Goal: Task Accomplishment & Management: Use online tool/utility

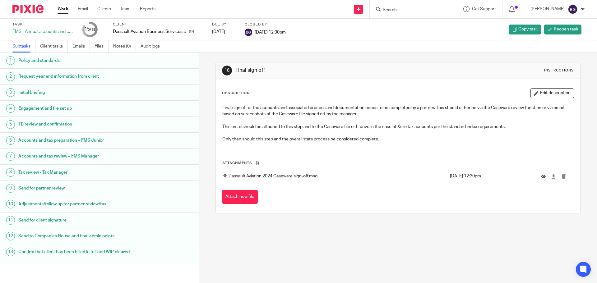
click at [60, 9] on link "Work" at bounding box center [63, 9] width 11 height 6
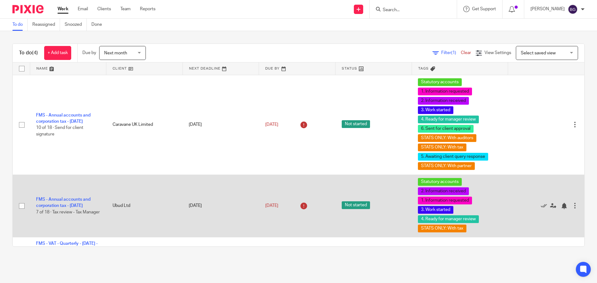
scroll to position [48, 0]
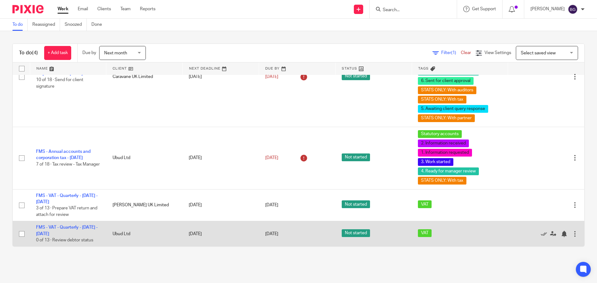
click at [25, 230] on input "checkbox" at bounding box center [22, 234] width 12 height 12
checkbox input "true"
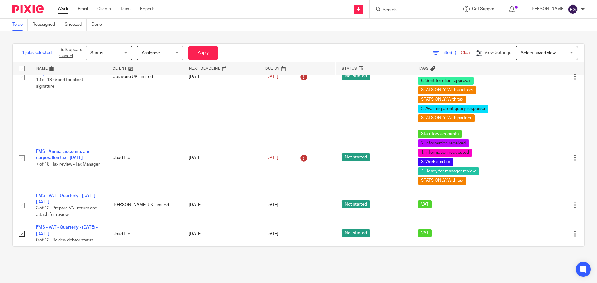
click at [525, 56] on span "Select saved view" at bounding box center [543, 52] width 45 height 13
click at [525, 56] on div "Select saved view Select saved view" at bounding box center [547, 53] width 62 height 14
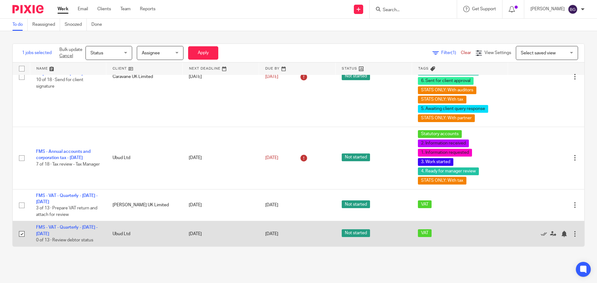
click at [557, 234] on div at bounding box center [543, 234] width 58 height 6
click at [572, 235] on div at bounding box center [575, 234] width 6 height 6
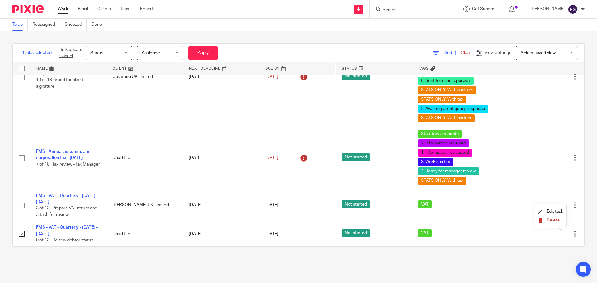
click at [556, 220] on span "Delete" at bounding box center [553, 220] width 13 height 4
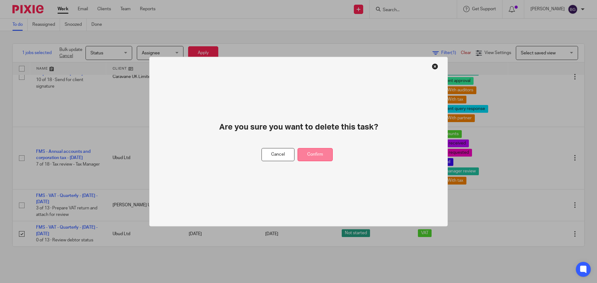
click at [320, 156] on button "Confirm" at bounding box center [315, 154] width 35 height 13
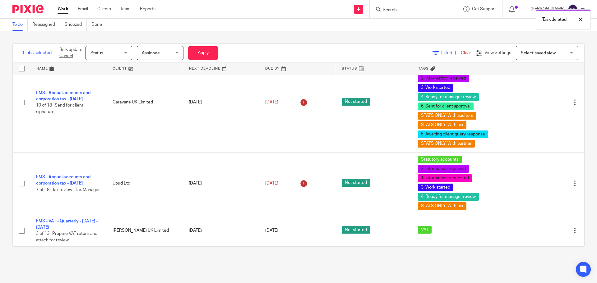
scroll to position [22, 0]
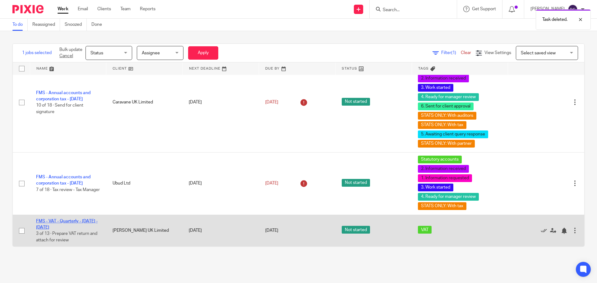
click at [66, 221] on link "FMS - VAT - Quarterly - [DATE] - [DATE]" at bounding box center [67, 224] width 62 height 11
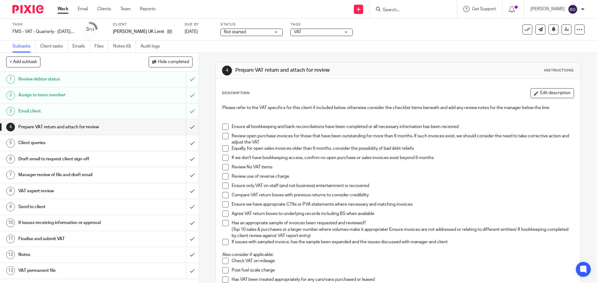
click at [54, 191] on h1 "VAT expert review" at bounding box center [72, 191] width 108 height 9
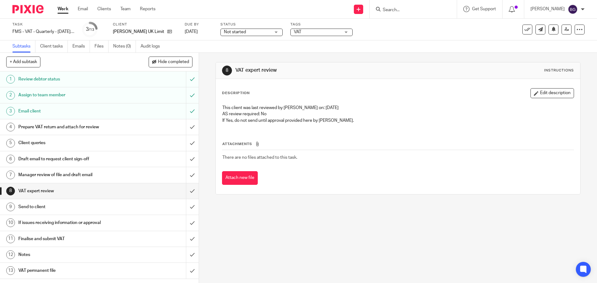
click at [320, 204] on div "8 VAT expert review Instructions Description Edit description This client was l…" at bounding box center [397, 128] width 365 height 151
click at [159, 128] on div "Prepare VAT return and attach for review" at bounding box center [98, 127] width 161 height 9
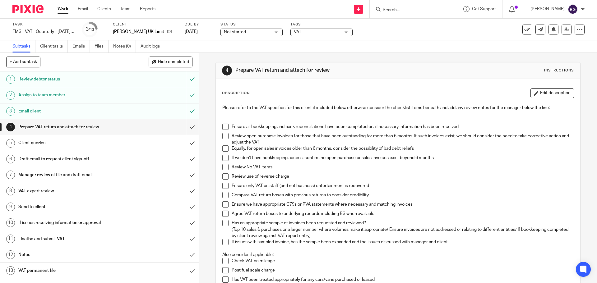
click at [224, 157] on span at bounding box center [225, 158] width 6 height 6
click at [223, 202] on span at bounding box center [225, 204] width 6 height 6
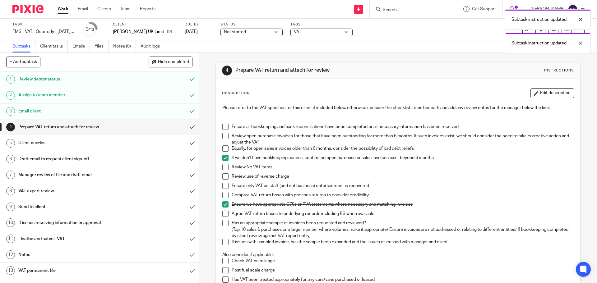
click at [224, 213] on span at bounding box center [225, 214] width 6 height 6
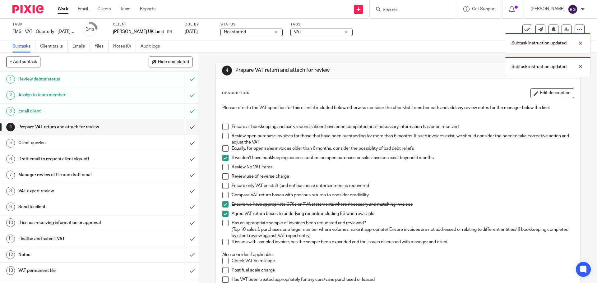
click at [224, 188] on span at bounding box center [225, 186] width 6 height 6
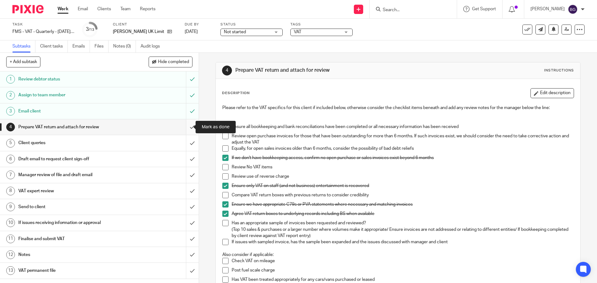
click at [187, 127] on input "submit" at bounding box center [99, 127] width 199 height 16
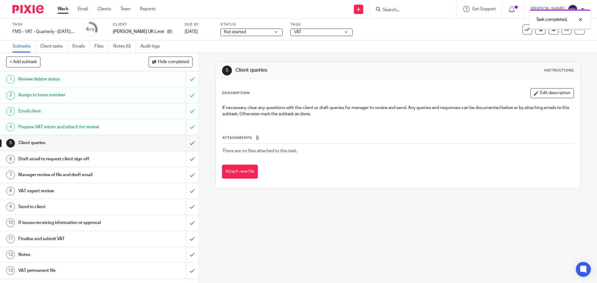
click at [186, 144] on input "submit" at bounding box center [99, 143] width 199 height 16
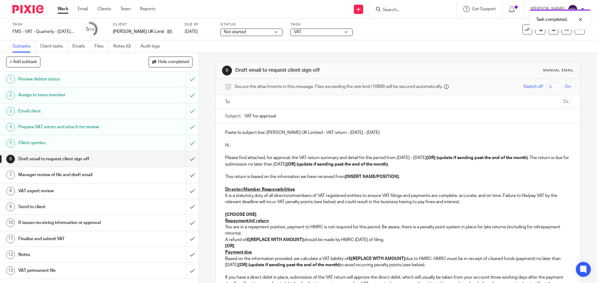
click at [373, 178] on strong "[INSERT NAME/POSITION]" at bounding box center [372, 177] width 54 height 4
click at [433, 156] on p "Please find attached, for approval, the VAT return summary and detail for the p…" at bounding box center [397, 161] width 345 height 13
drag, startPoint x: 360, startPoint y: 135, endPoint x: 268, endPoint y: 130, distance: 91.8
click at [264, 134] on p "Paste to subject line: Jonathan Adler UK Limited - VAT return - June - August, …" at bounding box center [397, 133] width 345 height 6
copy p "Jonathan Adler UK Limited - VAT return - June - August, 2025"
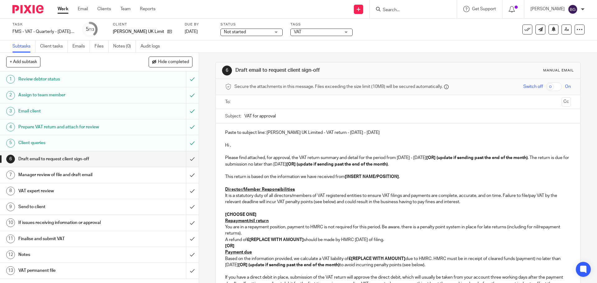
click at [282, 120] on input "VAT for approval" at bounding box center [407, 116] width 326 height 14
paste input "Jonathan Adler UK Limited - VAT return - June - August, 2025"
type input "VAT for approval - Jonathan Adler UK Limited - VAT return - June - August, 2025"
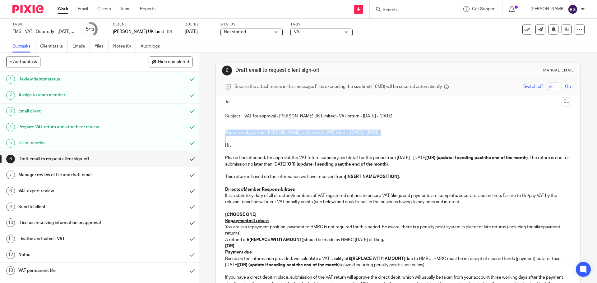
drag, startPoint x: 397, startPoint y: 137, endPoint x: 220, endPoint y: 133, distance: 176.7
click at [220, 133] on div "Paste to subject line: Jonathan Adler UK Limited - VAT return - June - August, …" at bounding box center [398, 257] width 364 height 269
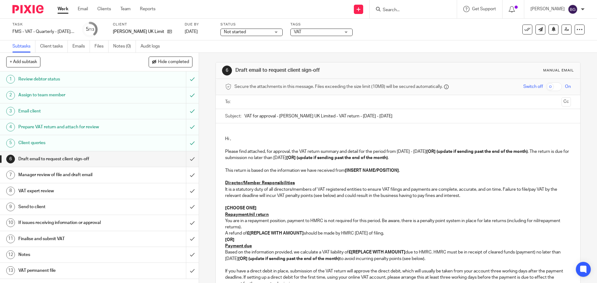
click at [229, 139] on p "Hi ," at bounding box center [397, 139] width 345 height 6
drag, startPoint x: 437, startPoint y: 150, endPoint x: 541, endPoint y: 153, distance: 103.3
click at [541, 153] on p "Please find attached, for approval, the VAT return summary and detail for the p…" at bounding box center [397, 155] width 345 height 13
drag, startPoint x: 551, startPoint y: 152, endPoint x: 315, endPoint y: 159, distance: 236.4
click at [315, 159] on p "Please find attached, for approval, the VAT return summary and detail for the p…" at bounding box center [397, 155] width 345 height 13
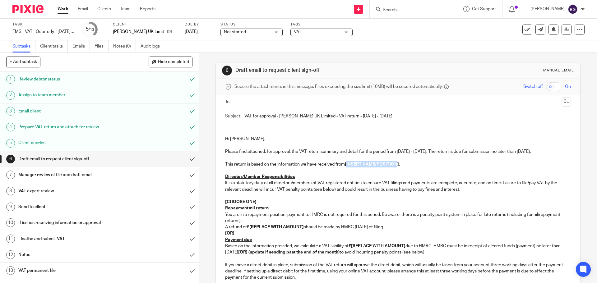
drag, startPoint x: 346, startPoint y: 164, endPoint x: 397, endPoint y: 165, distance: 51.3
click at [397, 165] on strong "[INSERT NAME/POSITION]" at bounding box center [372, 164] width 54 height 4
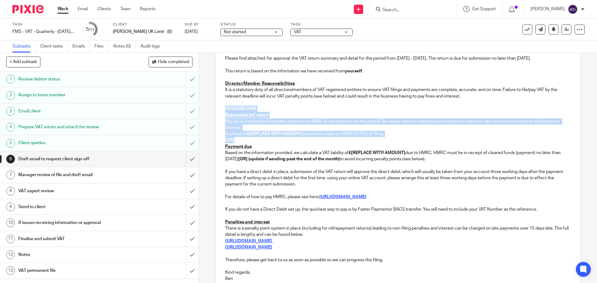
drag, startPoint x: 252, startPoint y: 142, endPoint x: 208, endPoint y: 110, distance: 53.9
click at [208, 110] on div "6 Draft email to request client sign-off Manual email Secure the attachments in…" at bounding box center [398, 168] width 398 height 230
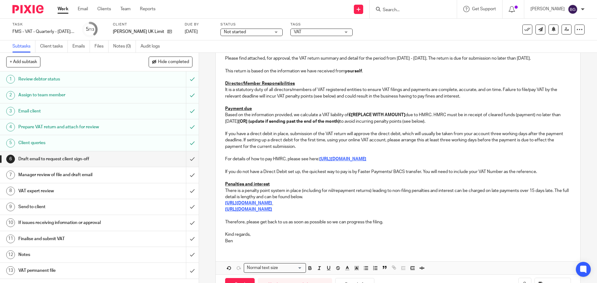
scroll to position [39, 0]
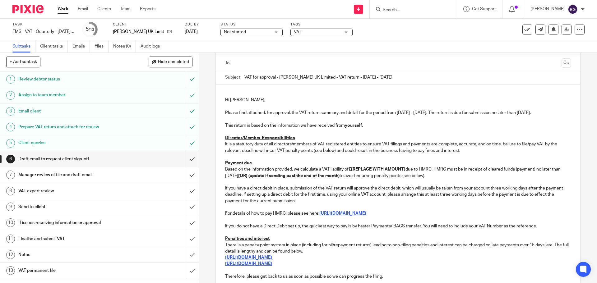
click at [358, 171] on strong "£[REPLACE WITH AMOUNT]" at bounding box center [377, 169] width 57 height 4
drag, startPoint x: 315, startPoint y: 176, endPoint x: 551, endPoint y: 171, distance: 236.4
click at [551, 171] on p "Based on the information provided, we calculate a VAT liability of £72,334.07 d…" at bounding box center [397, 172] width 345 height 13
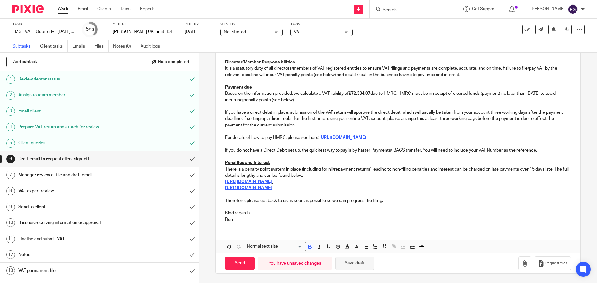
click at [352, 263] on button "Save draft" at bounding box center [354, 263] width 39 height 13
click at [258, 214] on p "Kind regards," at bounding box center [397, 213] width 345 height 6
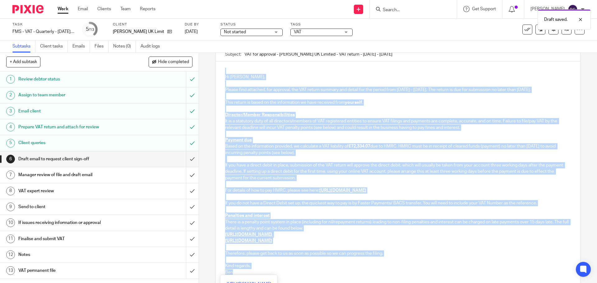
scroll to position [0, 0]
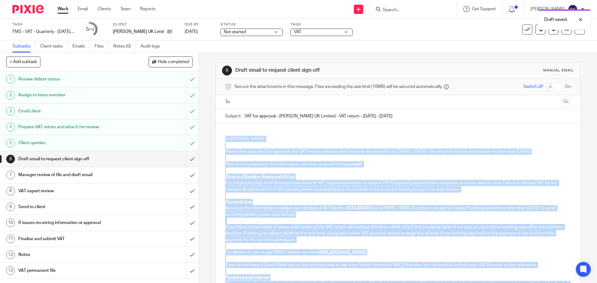
drag, startPoint x: 242, startPoint y: 220, endPoint x: 217, endPoint y: 139, distance: 85.3
click at [217, 139] on div "Hi Maribelle, Please find attached, for approval, the VAT return summary and de…" at bounding box center [398, 232] width 364 height 219
copy div "Hi Maribelle, Please find attached, for approval, the VAT return summary and de…"
